Goal: Task Accomplishment & Management: Manage account settings

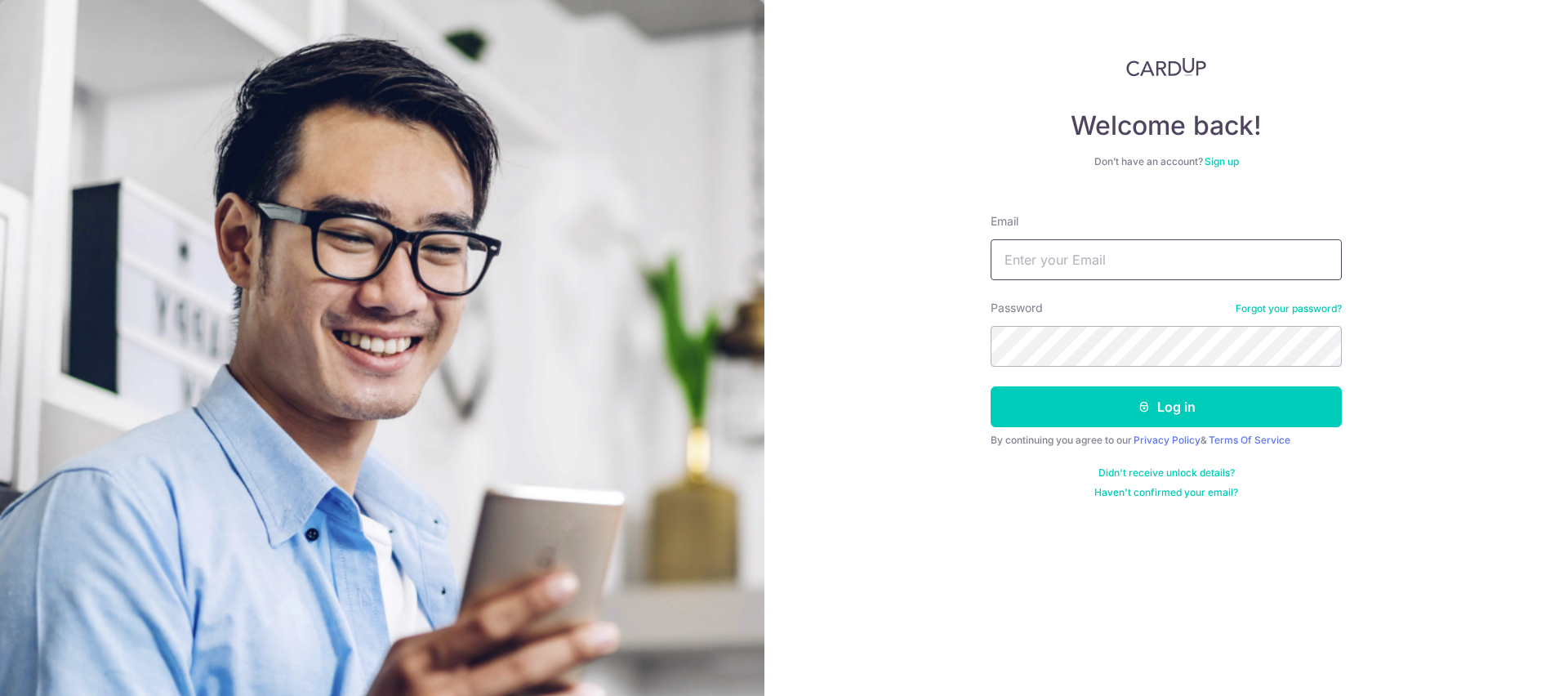
click at [1120, 273] on input "Email" at bounding box center [1166, 259] width 351 height 41
type input "info@harvault.com"
click at [991, 386] on button "Log in" at bounding box center [1166, 407] width 351 height 41
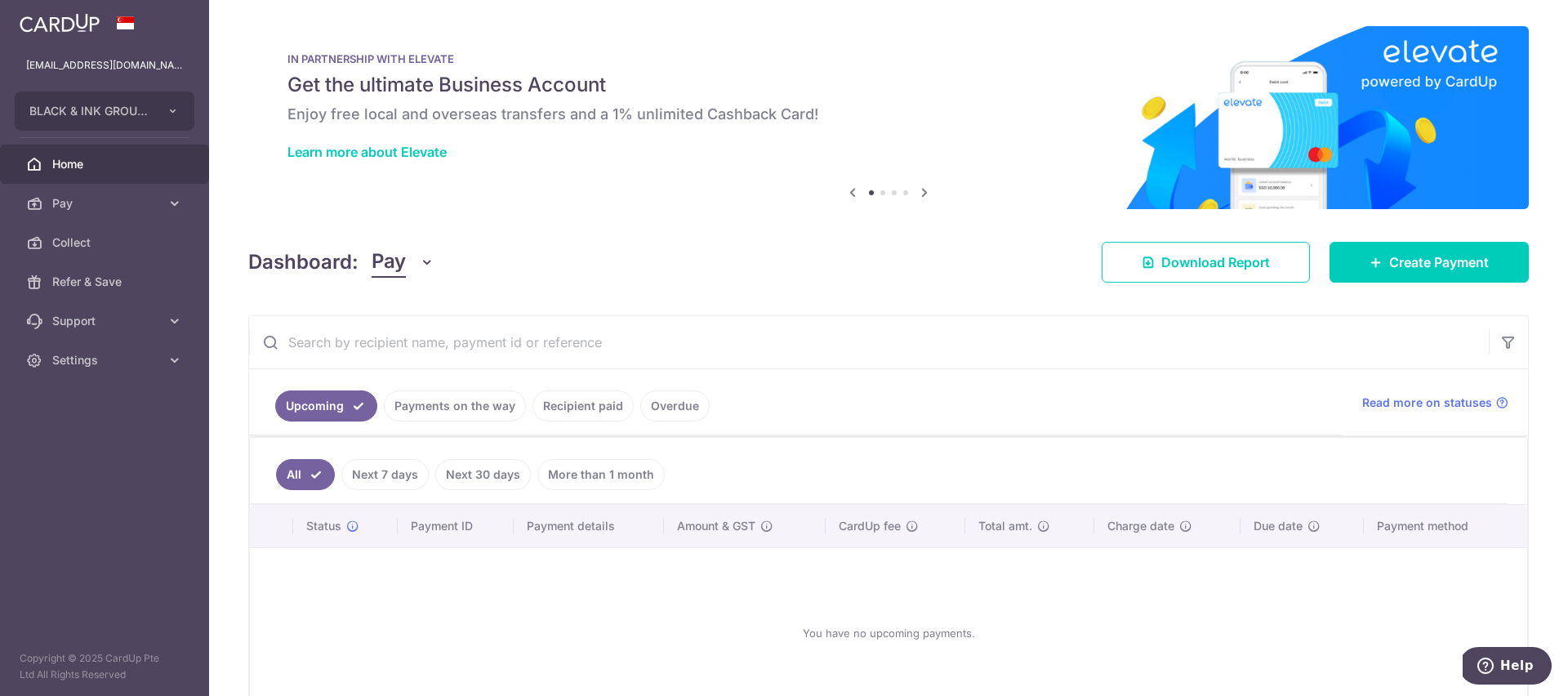
click at [613, 402] on link "Recipient paid" at bounding box center [583, 406] width 101 height 31
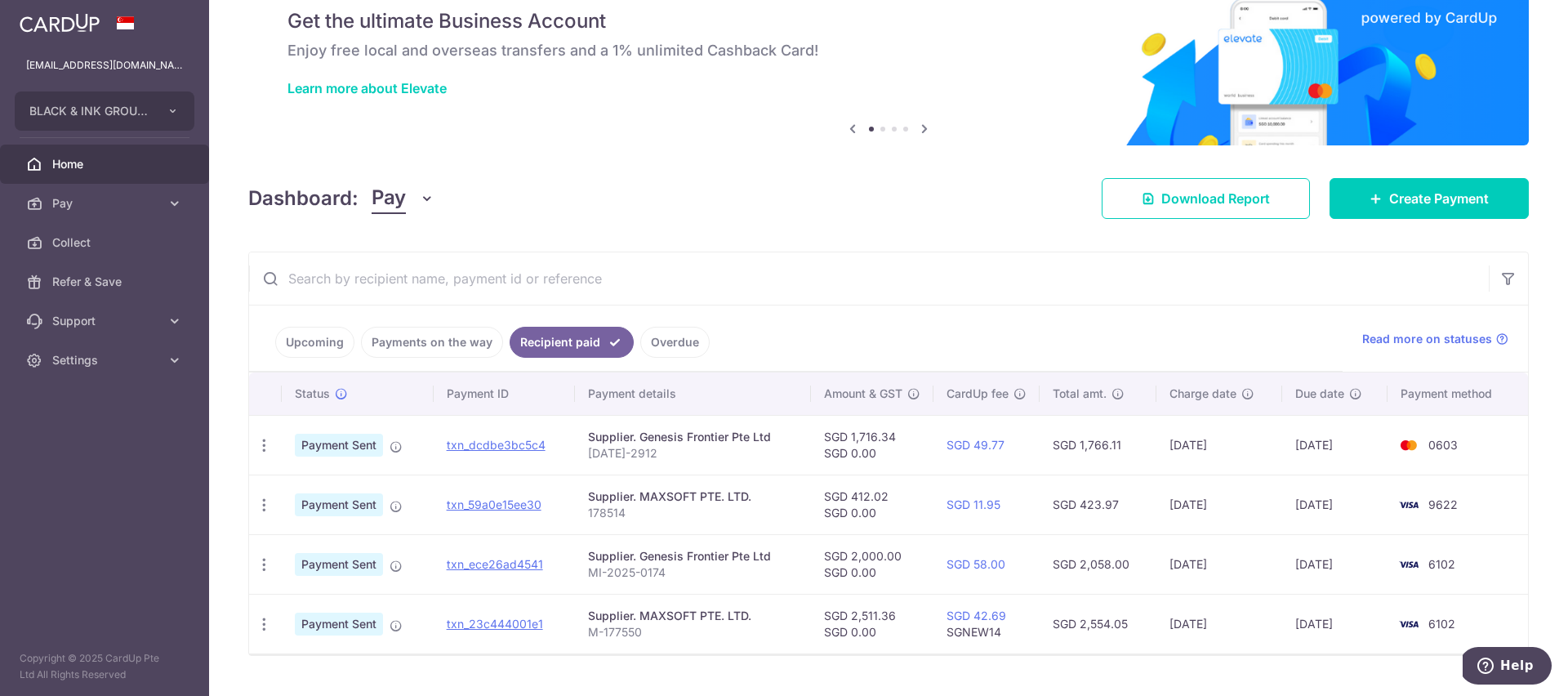
scroll to position [100, 0]
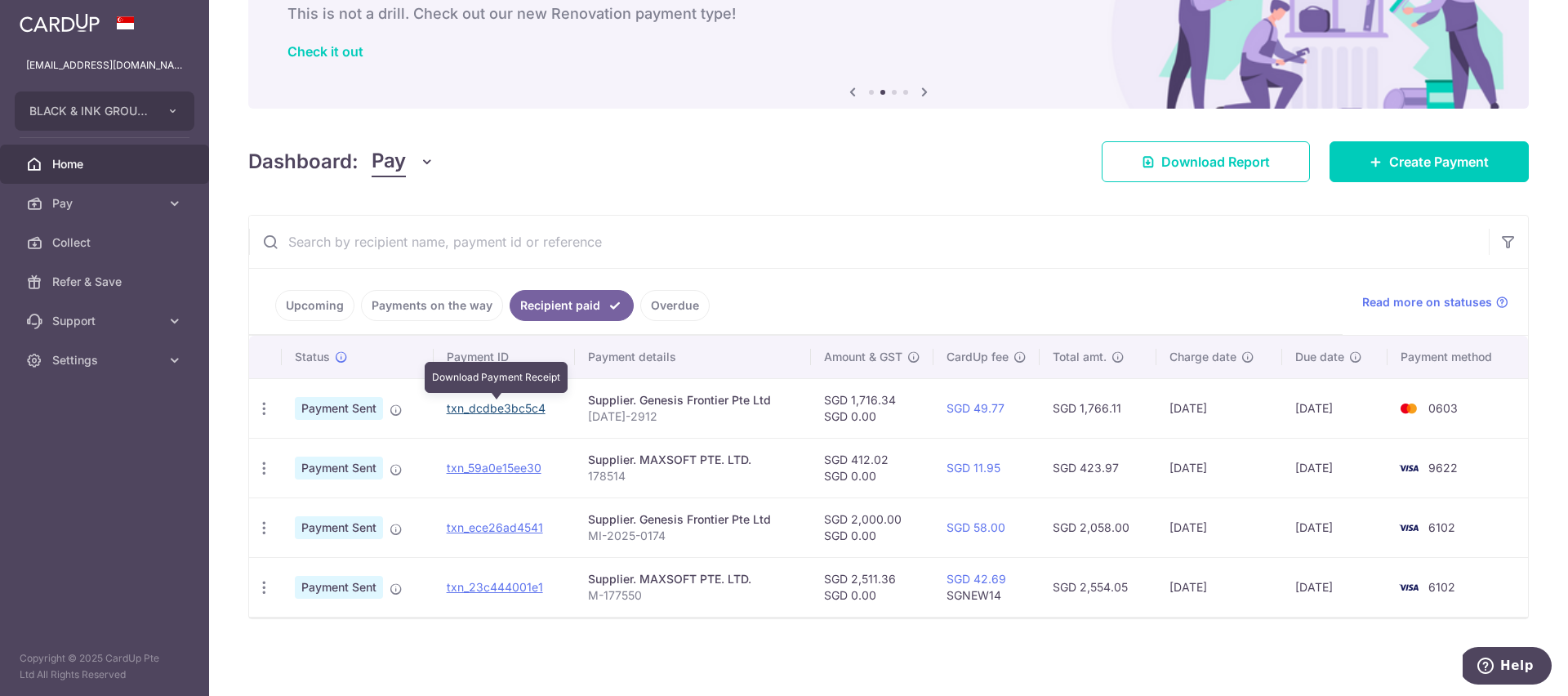
click at [510, 407] on link "txn_dcdbe3bc5c4" at bounding box center [496, 407] width 98 height 14
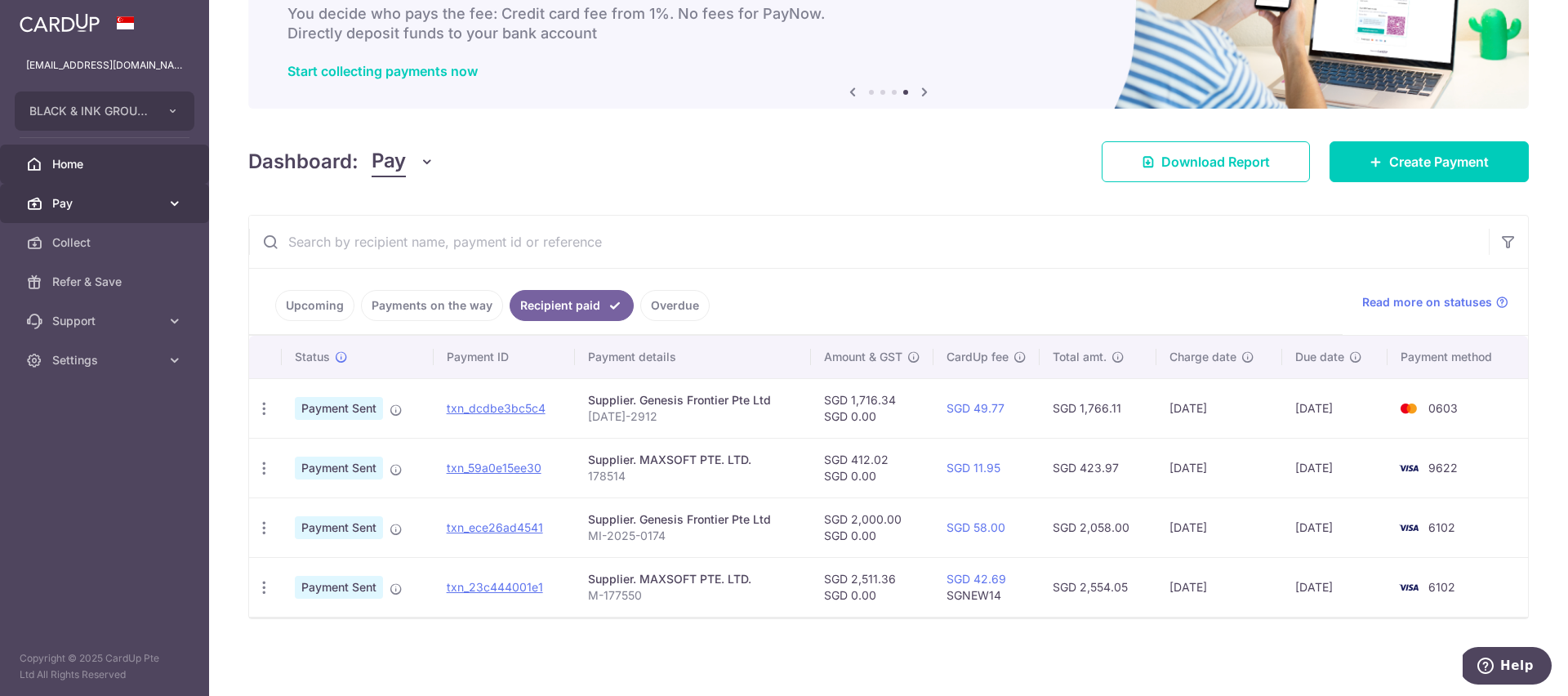
click at [144, 202] on span "Pay" at bounding box center [106, 203] width 108 height 16
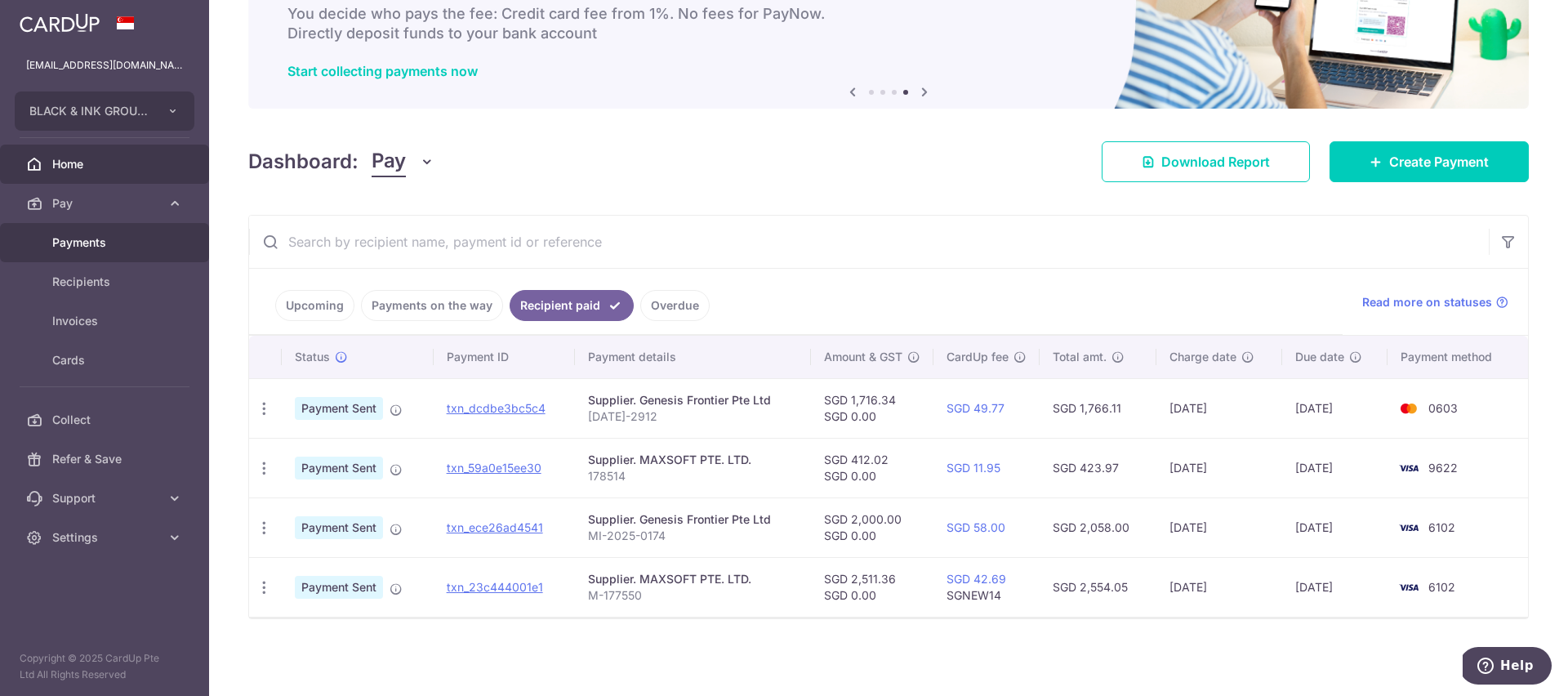
click at [152, 250] on span "Payments" at bounding box center [106, 242] width 108 height 16
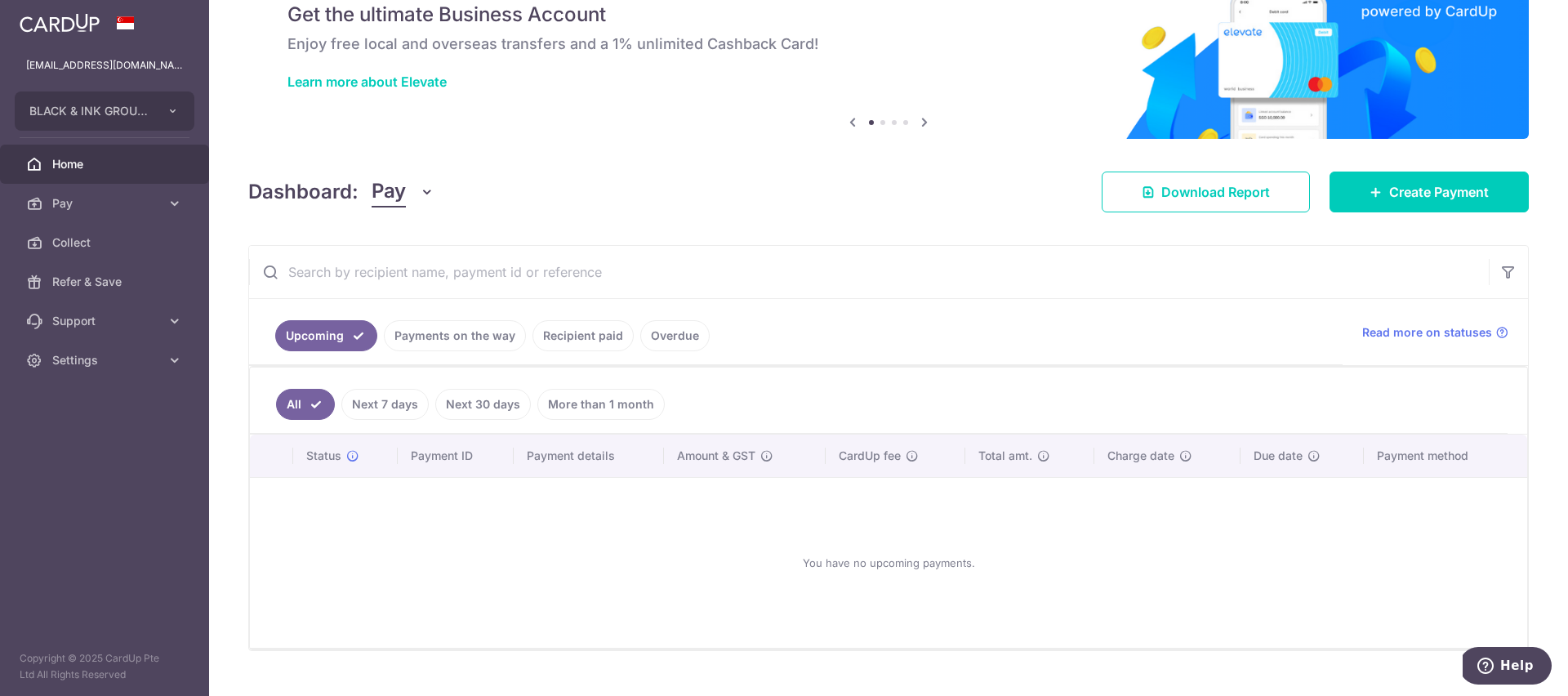
scroll to position [102, 0]
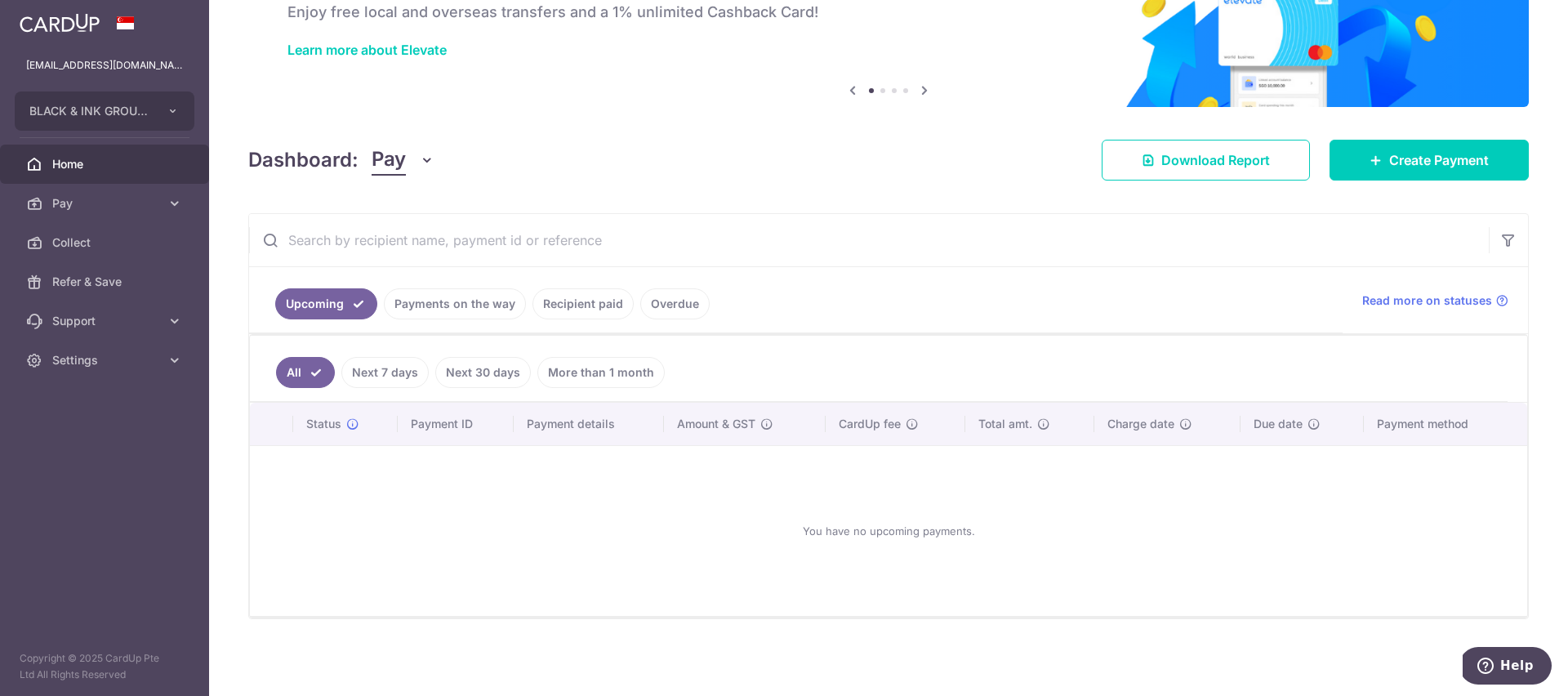
click at [432, 309] on link "Payments on the way" at bounding box center [455, 304] width 142 height 31
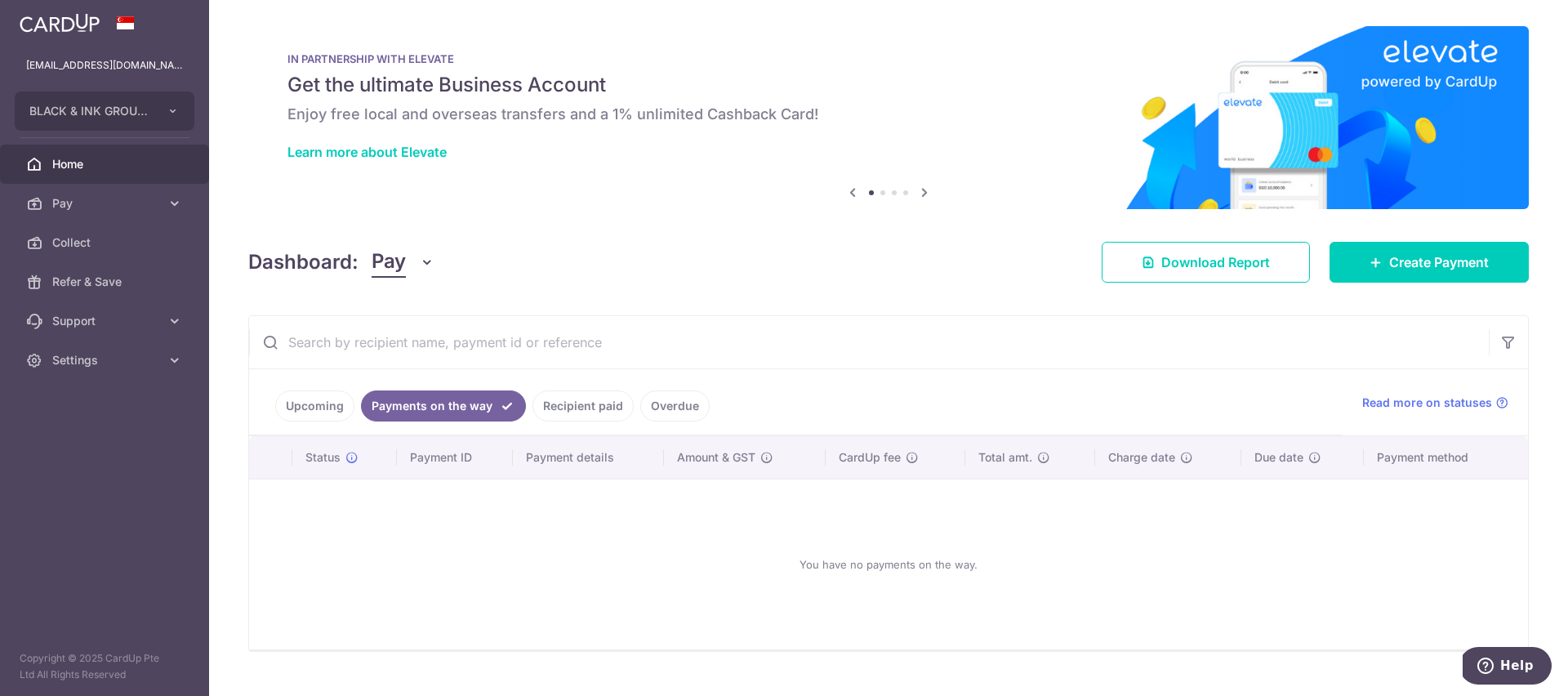
click at [566, 414] on link "Recipient paid" at bounding box center [583, 406] width 101 height 31
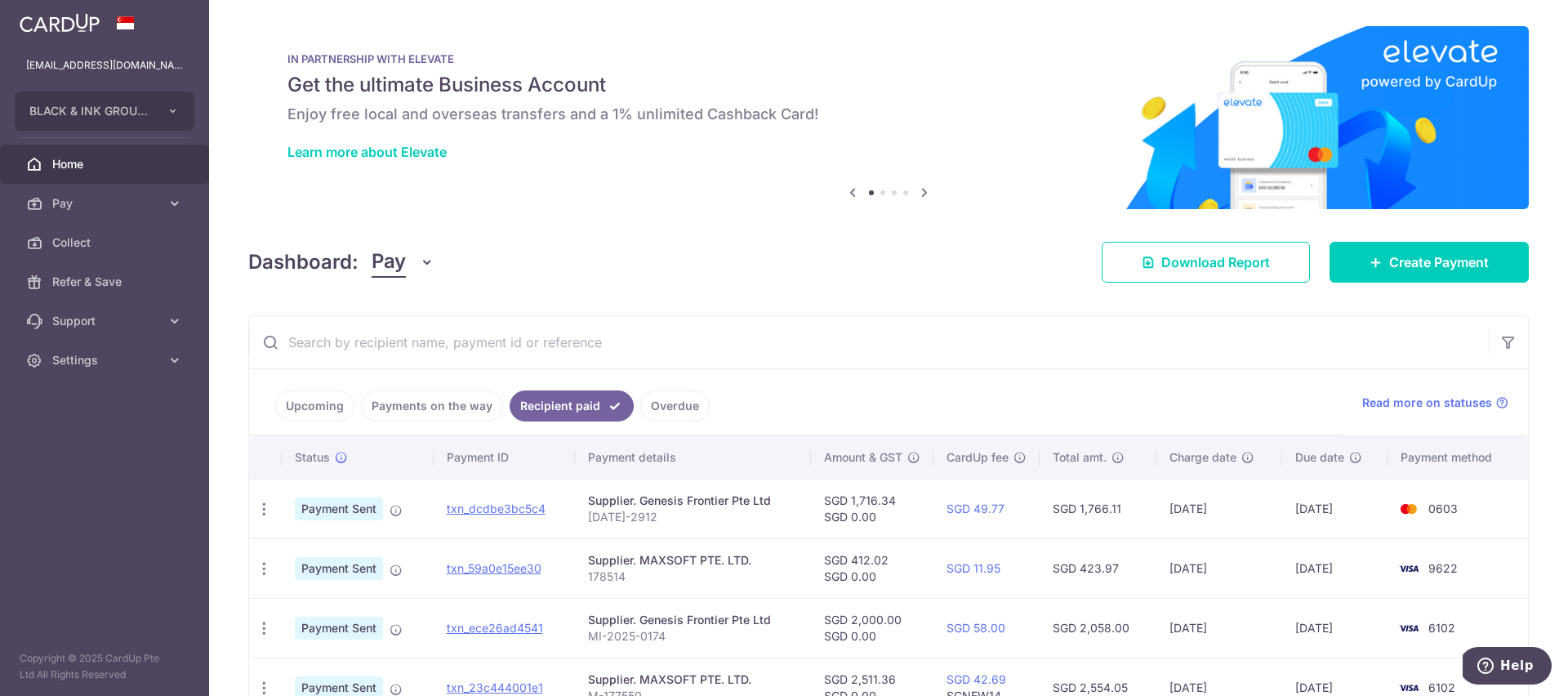
click at [655, 410] on link "Overdue" at bounding box center [675, 406] width 69 height 31
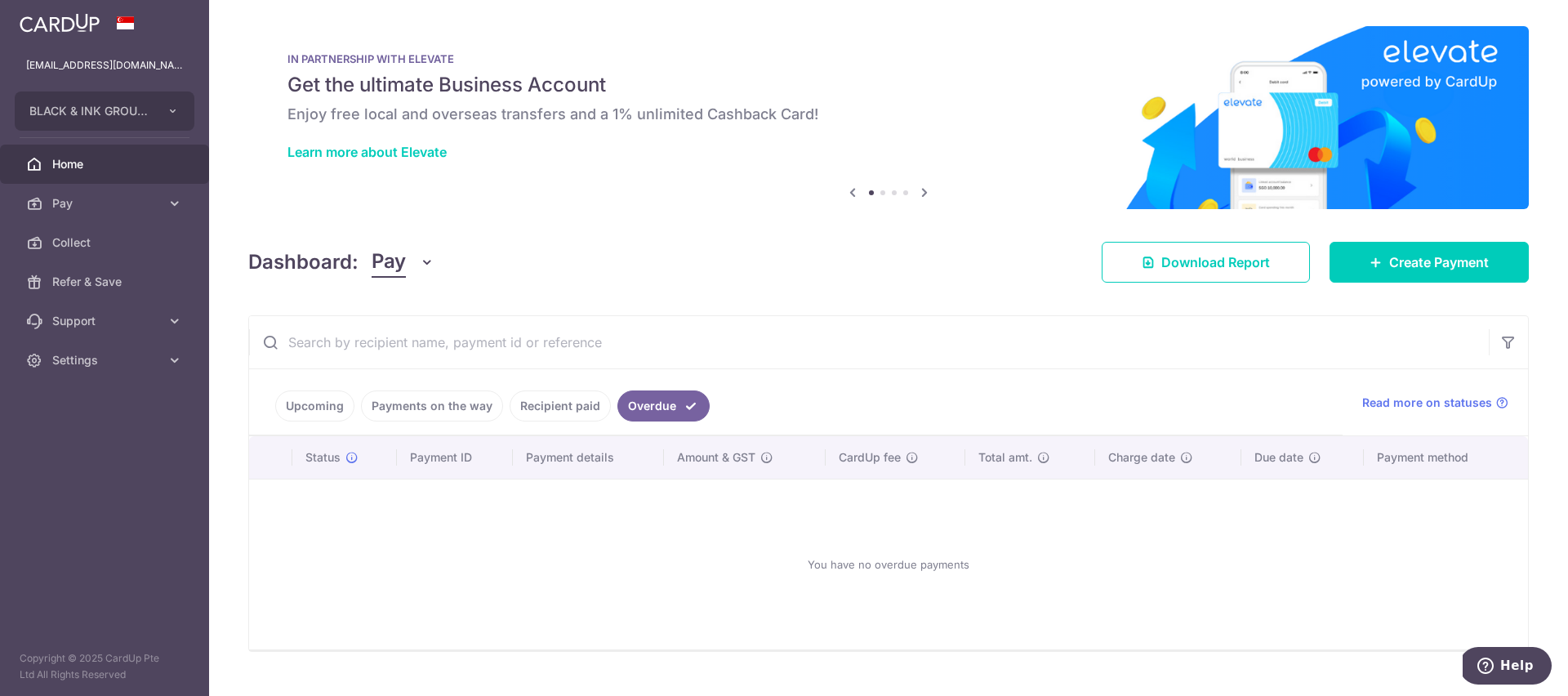
click at [557, 418] on link "Recipient paid" at bounding box center [560, 406] width 101 height 31
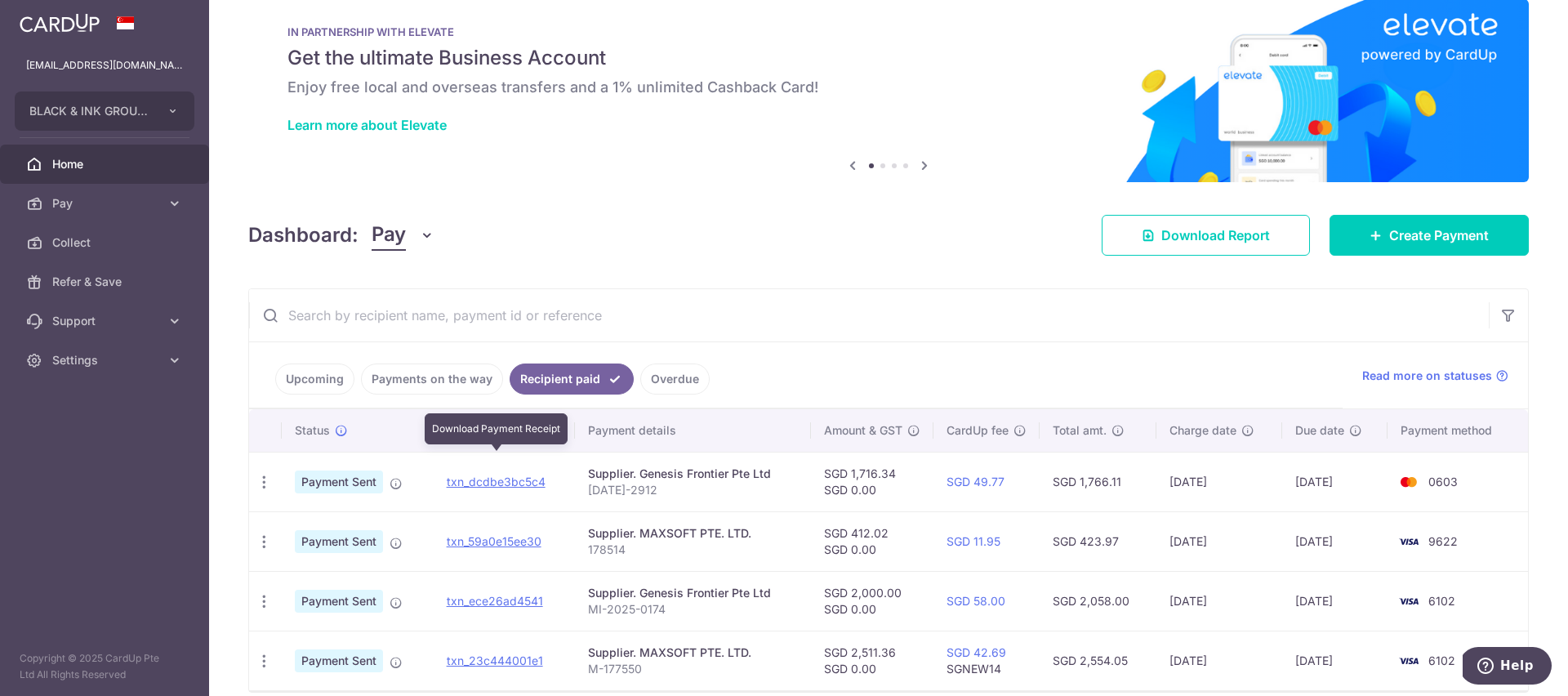
scroll to position [100, 0]
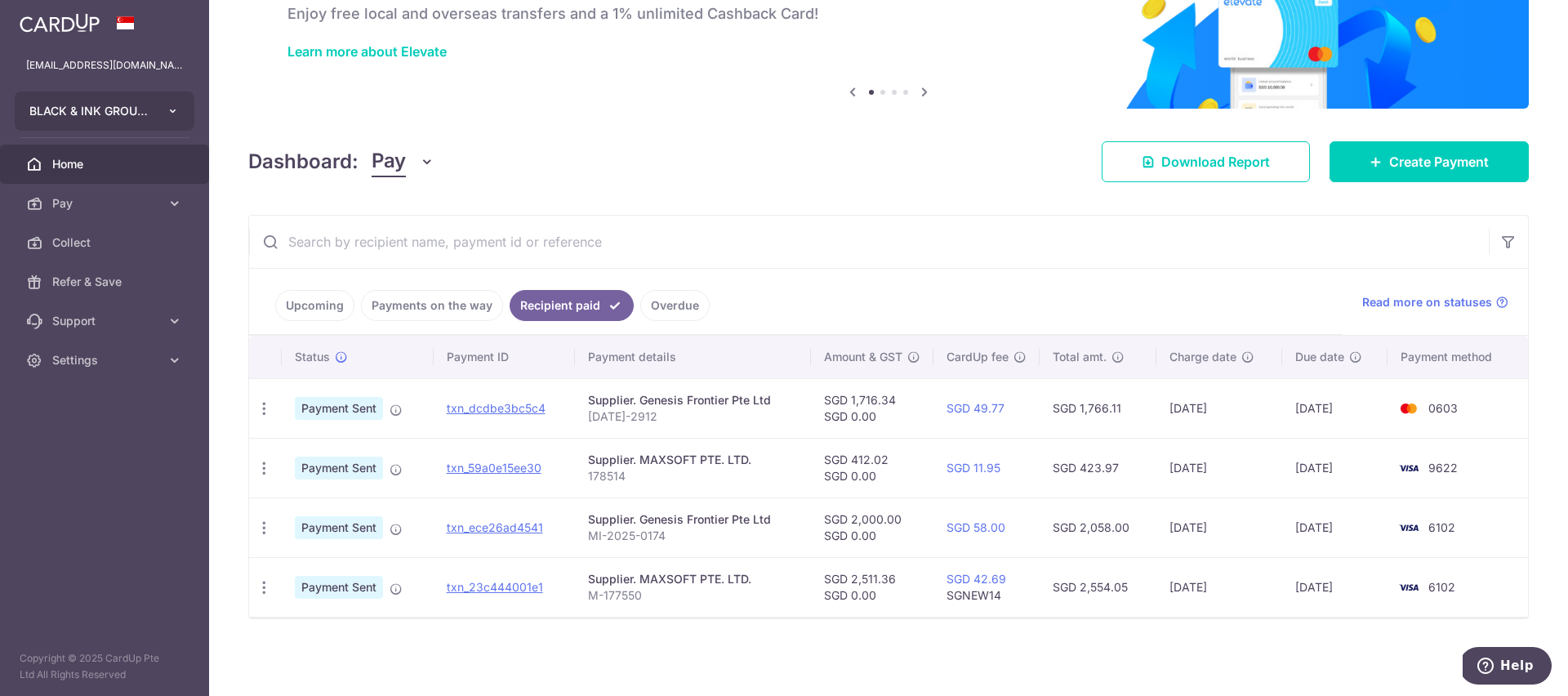
click at [162, 103] on button "BLACK & INK GROUP PTE. LTD" at bounding box center [104, 111] width 180 height 39
